Goal: Task Accomplishment & Management: Complete application form

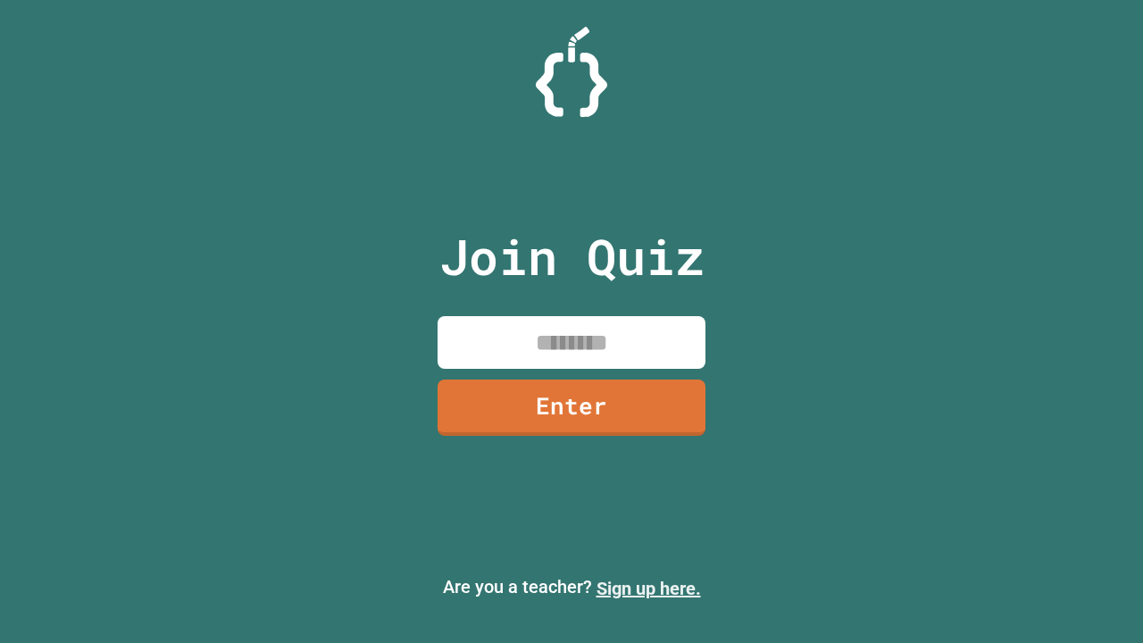
click at [648, 588] on link "Sign up here." at bounding box center [648, 588] width 104 height 21
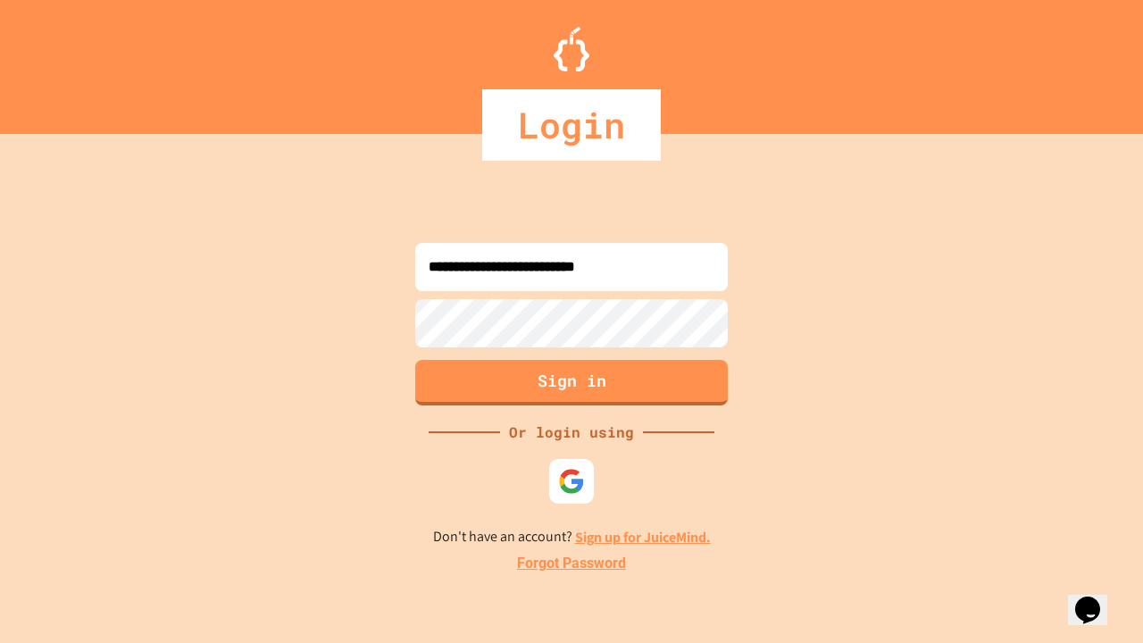
type input "**********"
